Goal: Navigation & Orientation: Find specific page/section

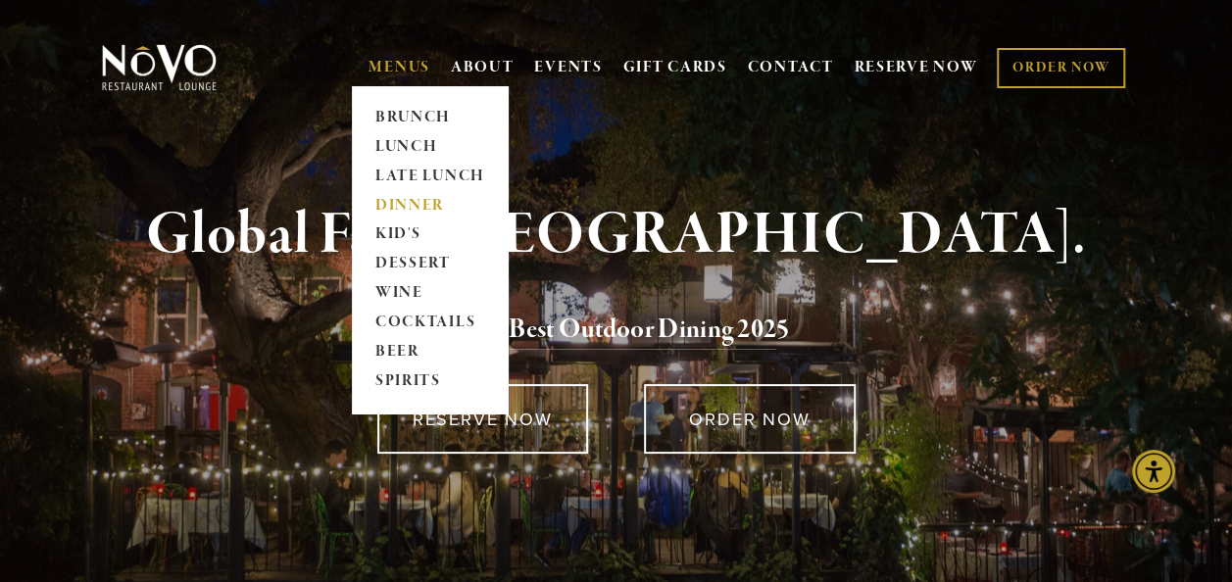
click at [392, 202] on link "DINNER" at bounding box center [430, 205] width 123 height 29
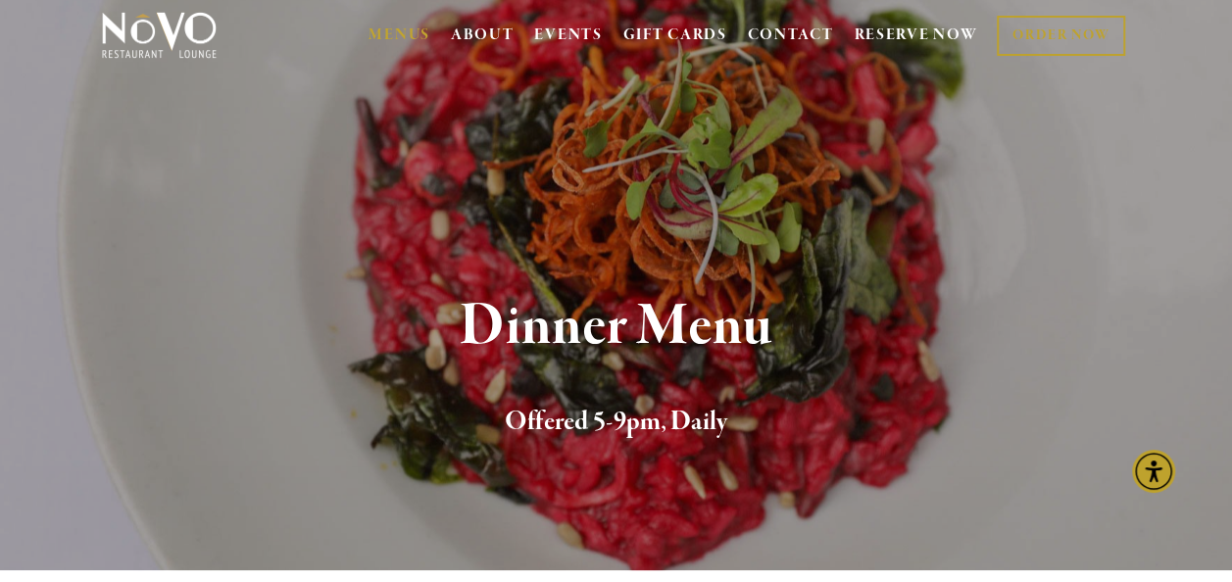
scroll to position [31, 0]
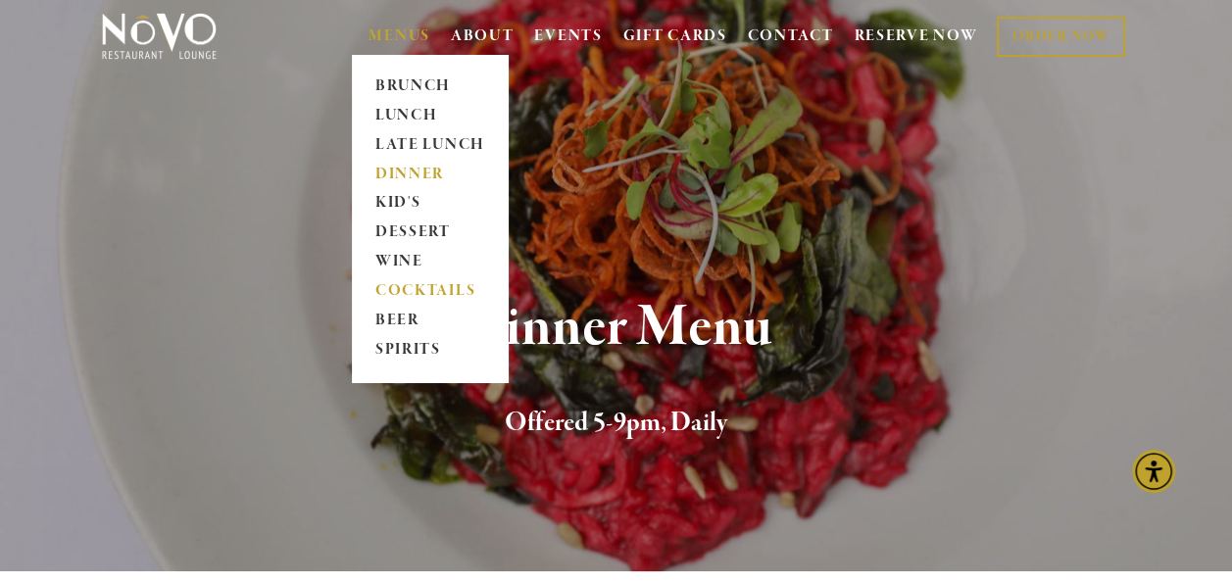
click at [457, 290] on link "COCKTAILS" at bounding box center [430, 291] width 123 height 29
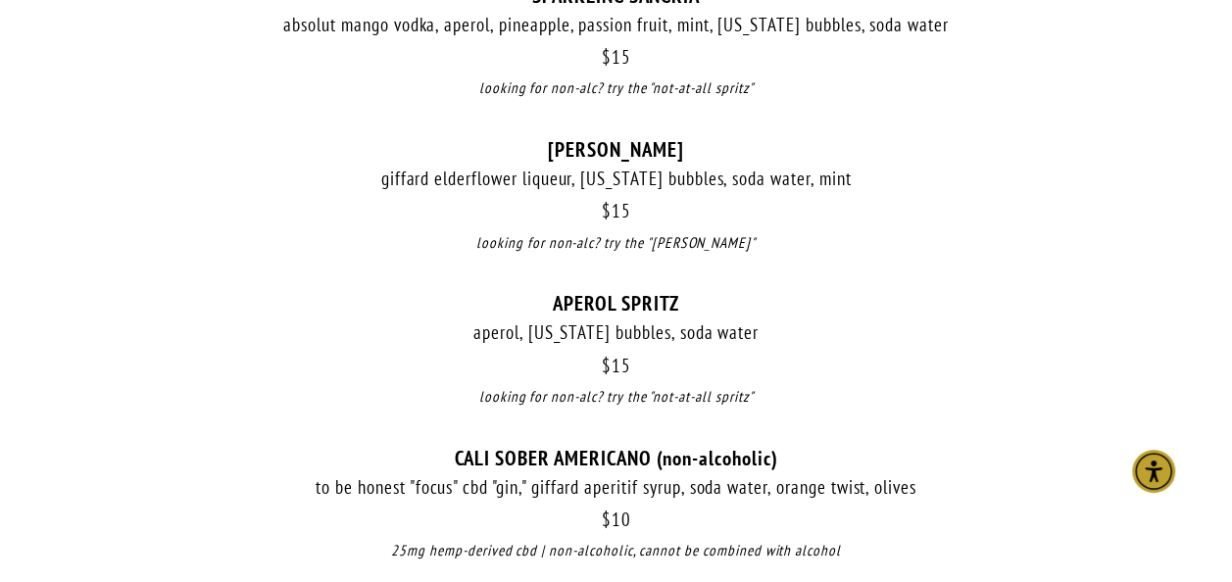
scroll to position [2166, 0]
